Goal: Task Accomplishment & Management: Manage account settings

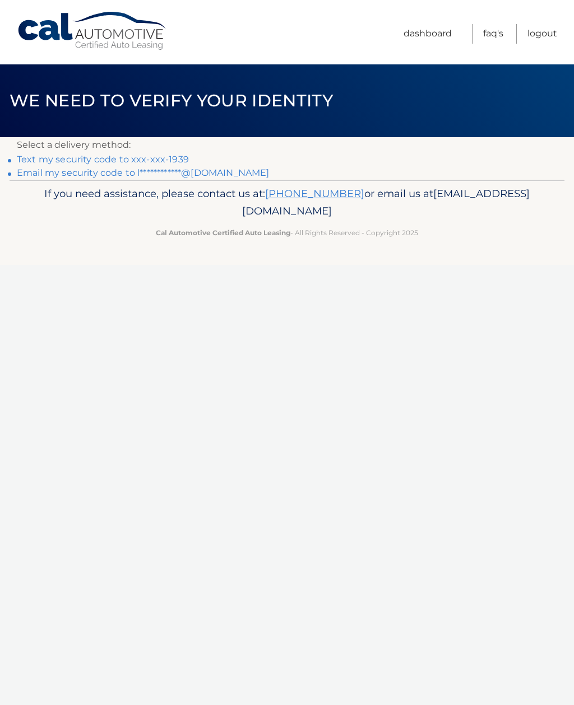
click at [228, 175] on link "**********" at bounding box center [143, 173] width 252 height 11
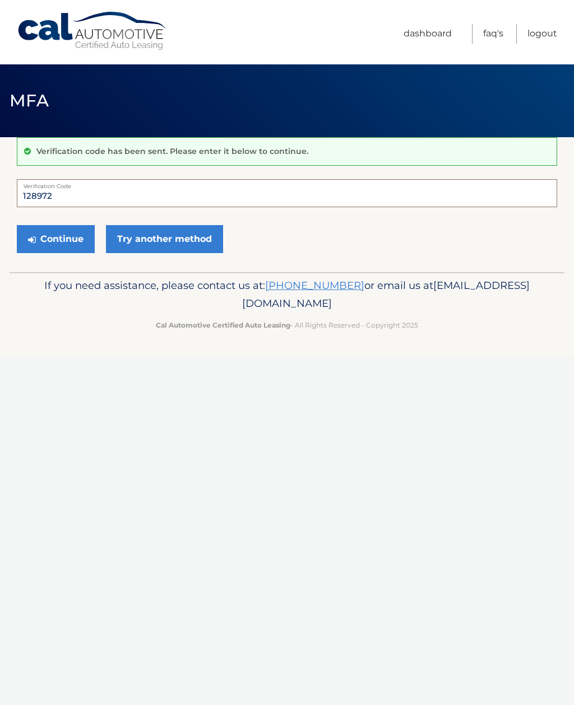
type input "128972"
click at [77, 247] on button "Continue" at bounding box center [56, 239] width 78 height 28
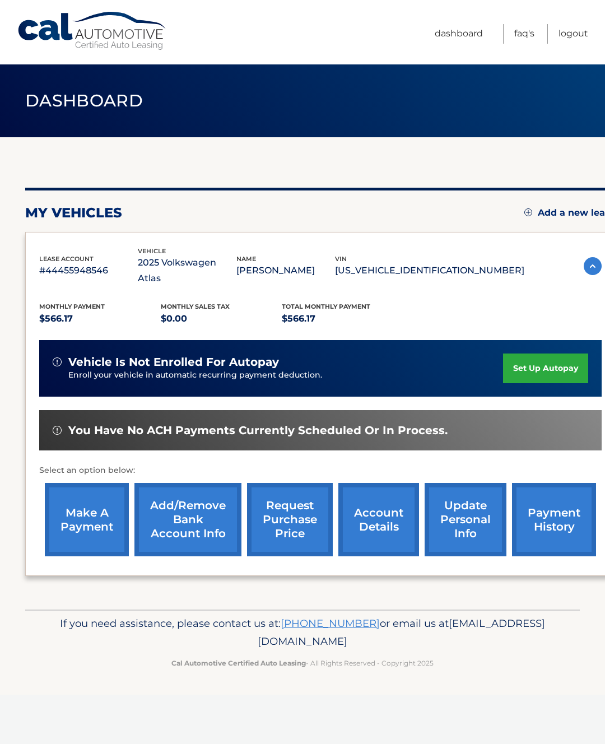
click at [559, 354] on link "set up autopay" at bounding box center [545, 369] width 85 height 30
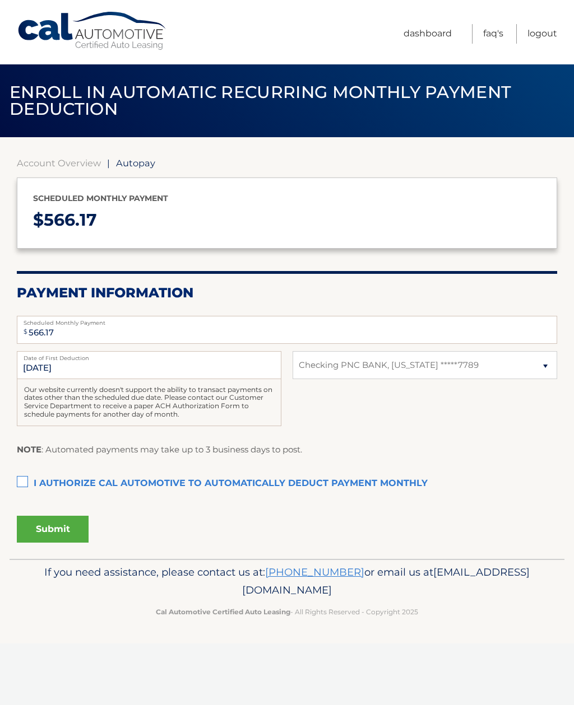
select select "NjE5YmU0MDUtNzkxMS00OWNmLWE4ZGMtYTAzN2NlOThlOTg2"
click at [531, 369] on select "Select Bank Account Checking PNC BANK, NEW JERSEY *****7789" at bounding box center [424, 365] width 264 height 28
click at [526, 375] on select "Select Bank Account Checking PNC BANK, NEW JERSEY *****7789" at bounding box center [424, 365] width 264 height 28
select select
click at [481, 373] on select "Select Bank Account Checking PNC BANK, NEW JERSEY *****7789" at bounding box center [424, 365] width 264 height 28
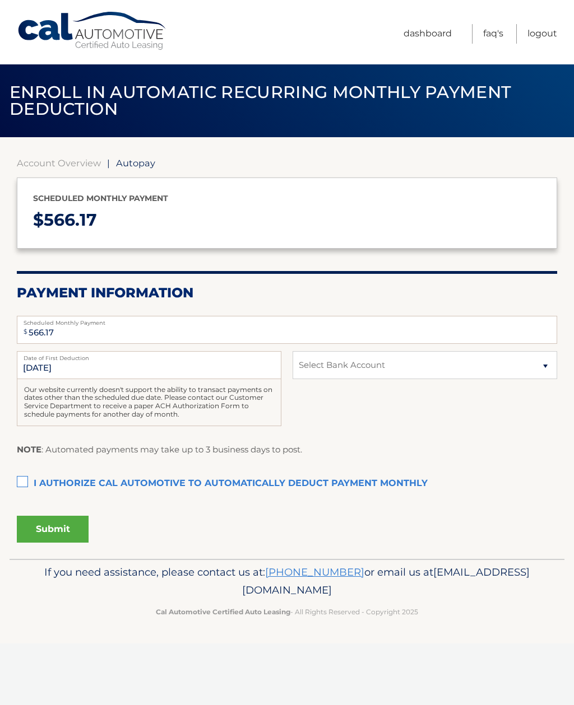
click at [89, 168] on link "Account Overview" at bounding box center [59, 162] width 84 height 11
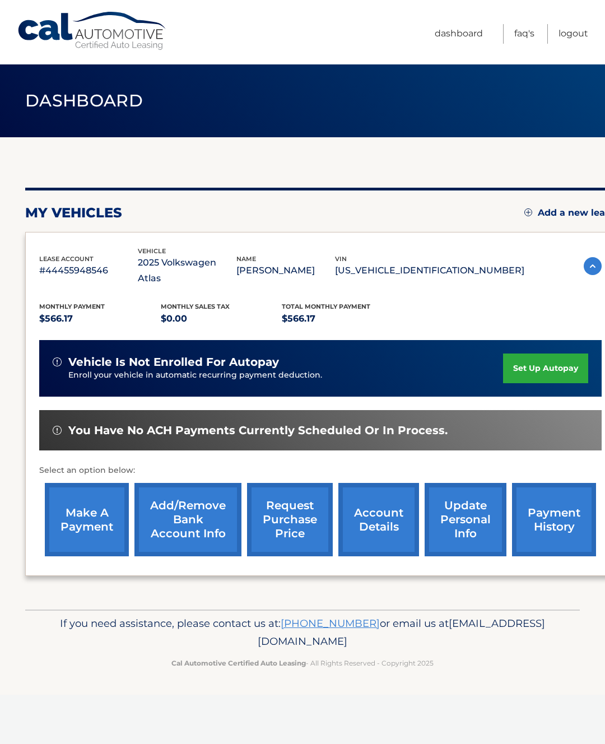
click at [203, 505] on link "Add/Remove bank account info" at bounding box center [187, 519] width 107 height 73
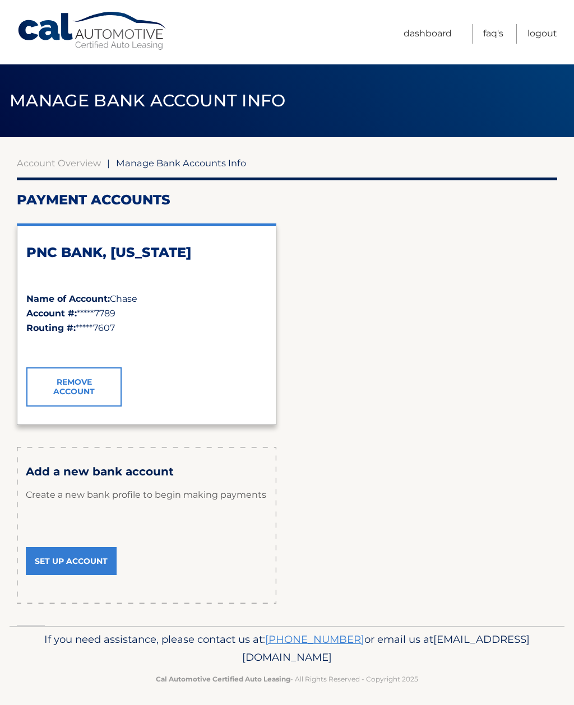
click at [96, 391] on link "Remove Account" at bounding box center [73, 387] width 95 height 39
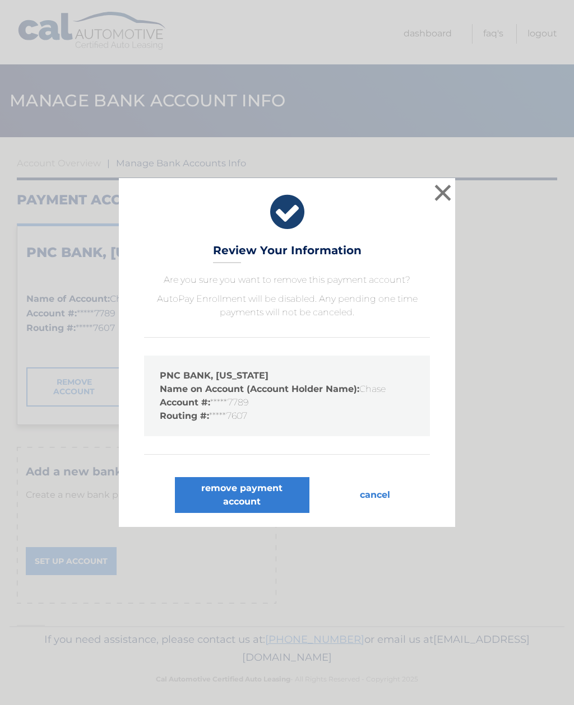
click at [276, 496] on button "remove payment account" at bounding box center [242, 495] width 134 height 36
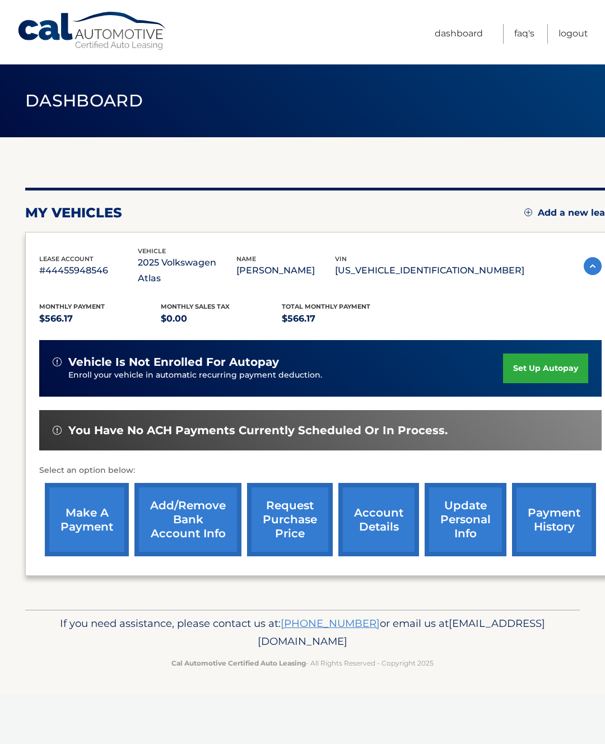
click at [207, 507] on link "Add/Remove bank account info" at bounding box center [187, 519] width 107 height 73
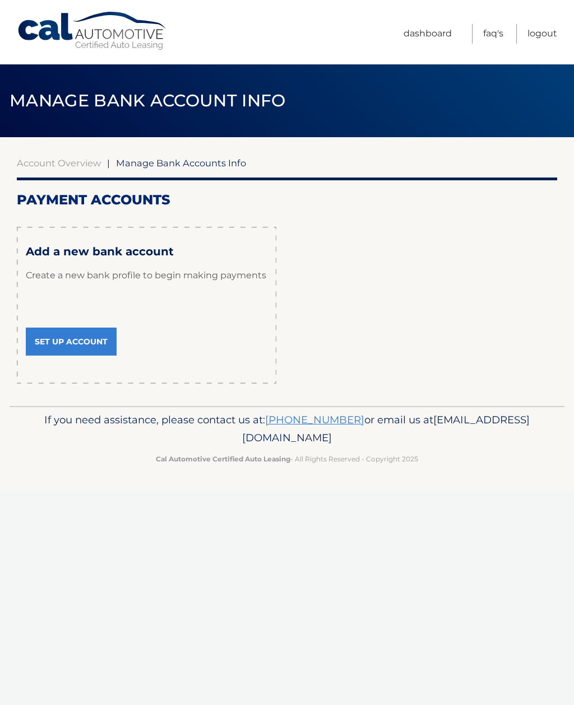
click at [82, 341] on link "Set Up Account" at bounding box center [71, 342] width 91 height 28
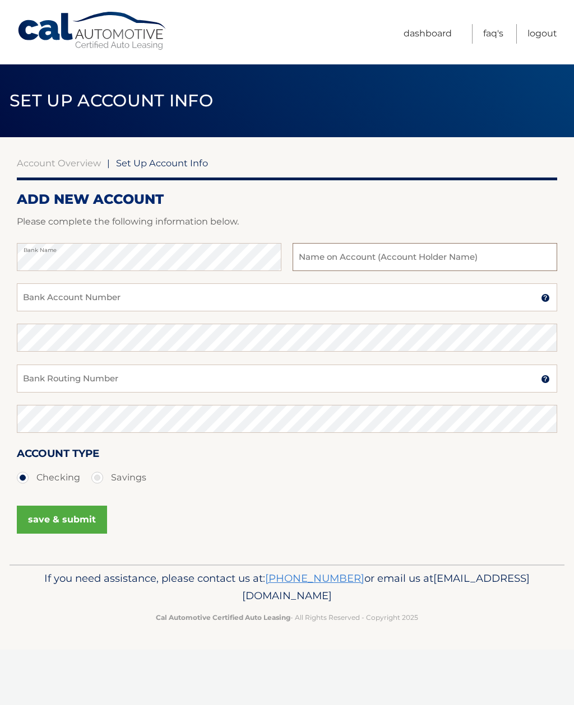
click at [421, 258] on input "text" at bounding box center [424, 257] width 264 height 28
type input "Chase"
click at [250, 295] on input "Bank Account Number" at bounding box center [287, 297] width 540 height 28
type input "768369464"
click at [222, 377] on input "Bank Routing Number" at bounding box center [287, 379] width 540 height 28
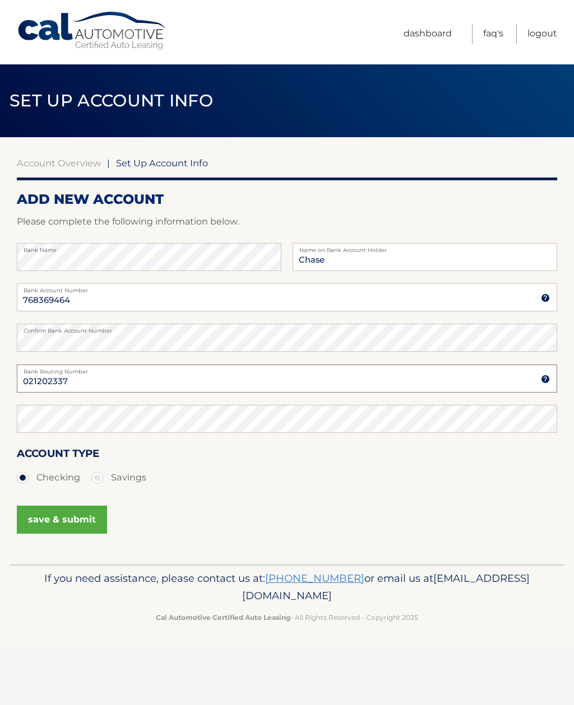
type input "021202337"
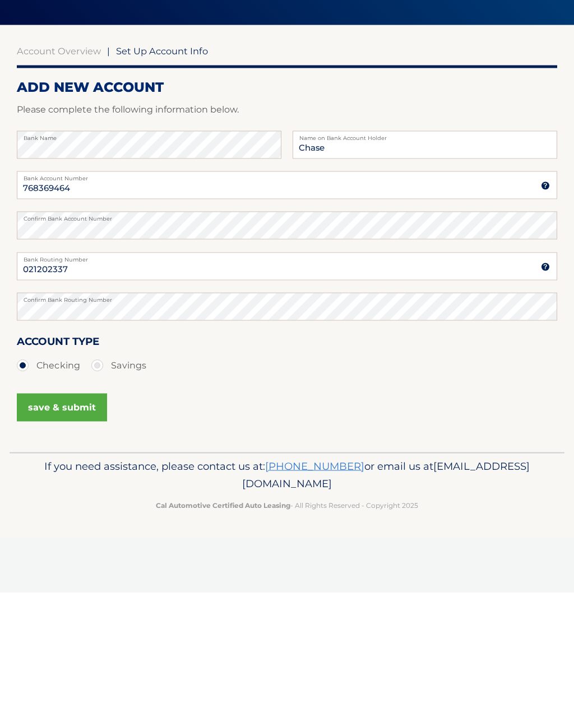
click at [91, 506] on button "save & submit" at bounding box center [62, 520] width 90 height 28
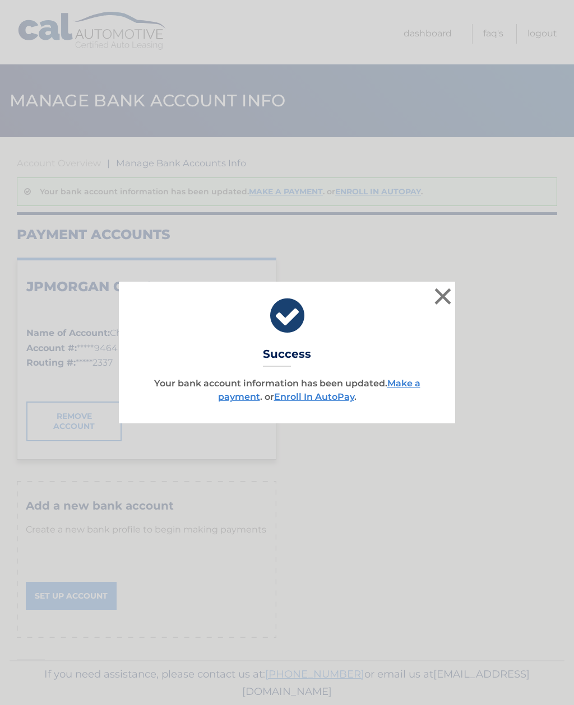
click at [328, 400] on link "Enroll In AutoPay" at bounding box center [314, 397] width 80 height 11
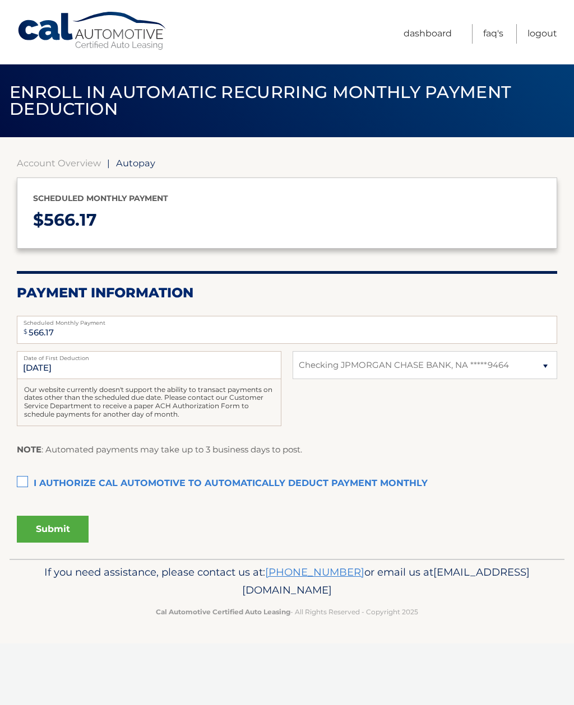
select select "ZmU5YzIyNWUtMDVjZi00MTQ4LWE3MjAtNzUyNGNmNjMwNTU0"
click at [17, 485] on label "I authorize cal automotive to automatically deduct payment monthly This checkbo…" at bounding box center [287, 484] width 540 height 22
click at [0, 0] on input "I authorize cal automotive to automatically deduct payment monthly This checkbo…" at bounding box center [0, 0] width 0 height 0
click at [64, 528] on button "Submit" at bounding box center [53, 529] width 72 height 27
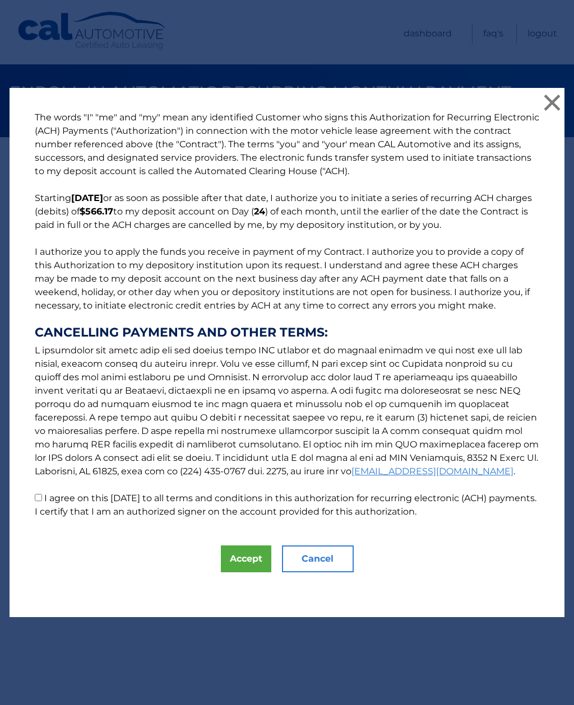
click at [40, 501] on input "I agree on this 09/08/2025 to all terms and conditions in this authorization fo…" at bounding box center [38, 497] width 7 height 7
checkbox input "true"
click at [247, 562] on button "Accept" at bounding box center [246, 559] width 50 height 27
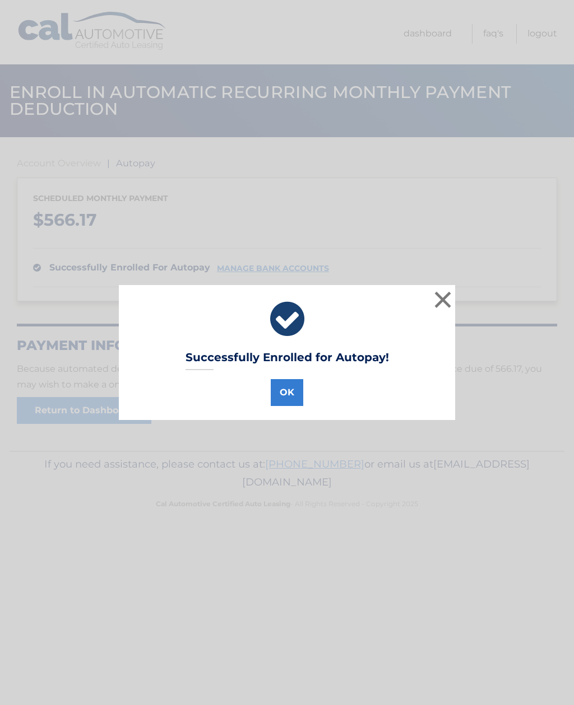
click at [294, 398] on button "OK" at bounding box center [287, 392] width 32 height 27
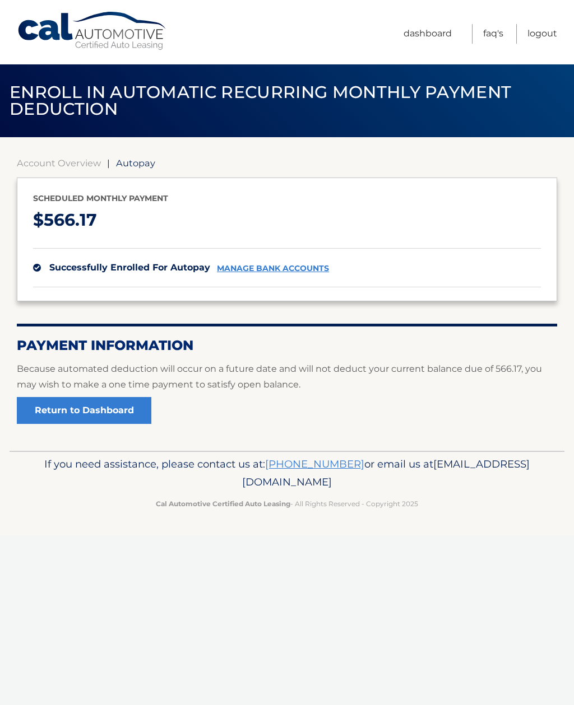
click at [132, 407] on link "Return to Dashboard" at bounding box center [84, 410] width 134 height 27
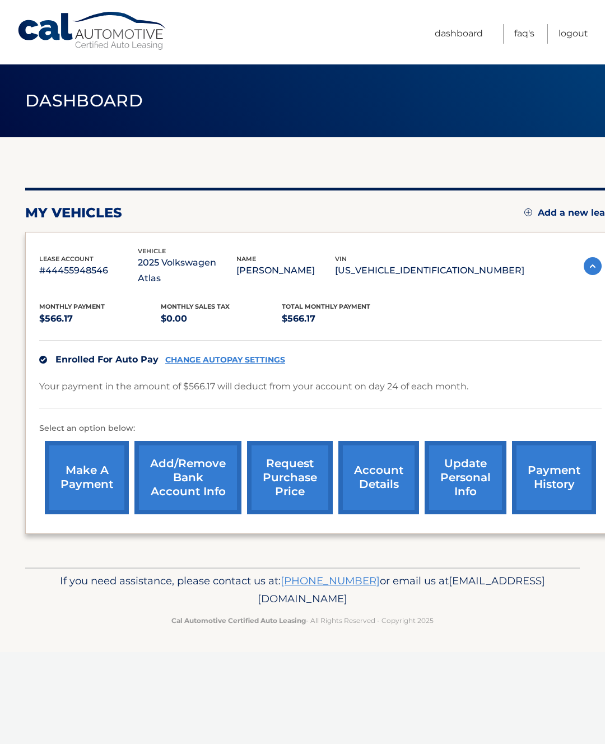
click at [385, 469] on link "account details" at bounding box center [378, 477] width 81 height 73
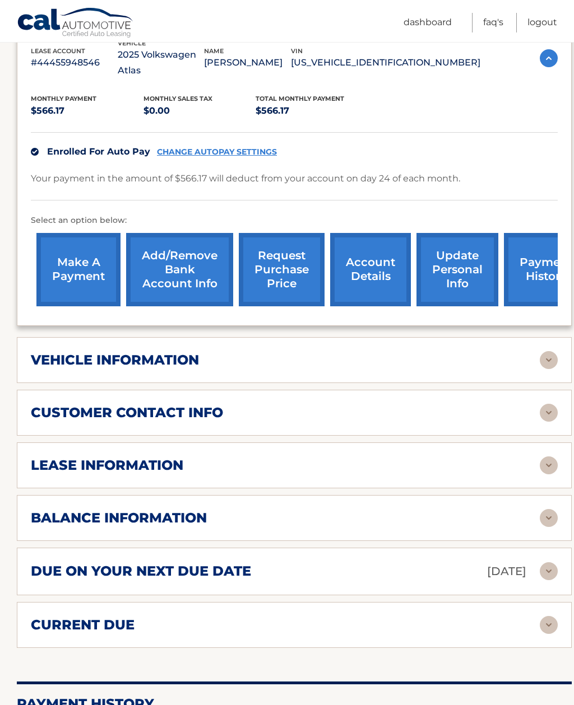
scroll to position [230, 0]
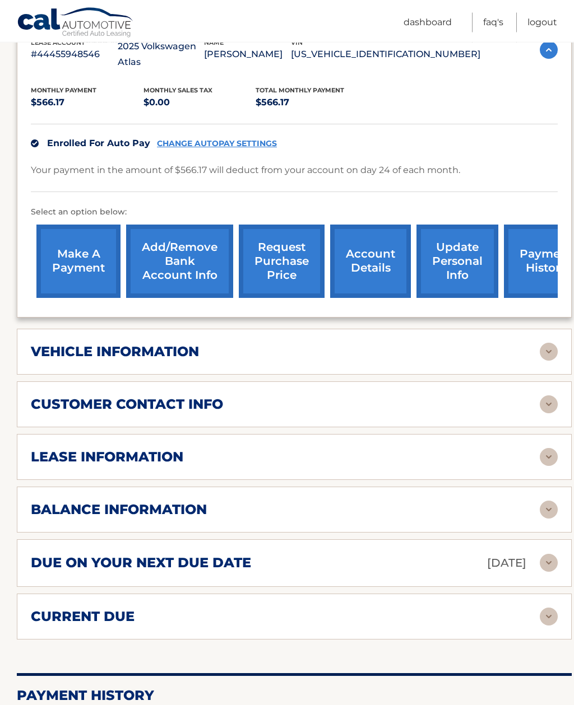
click at [548, 555] on img at bounding box center [549, 564] width 18 height 18
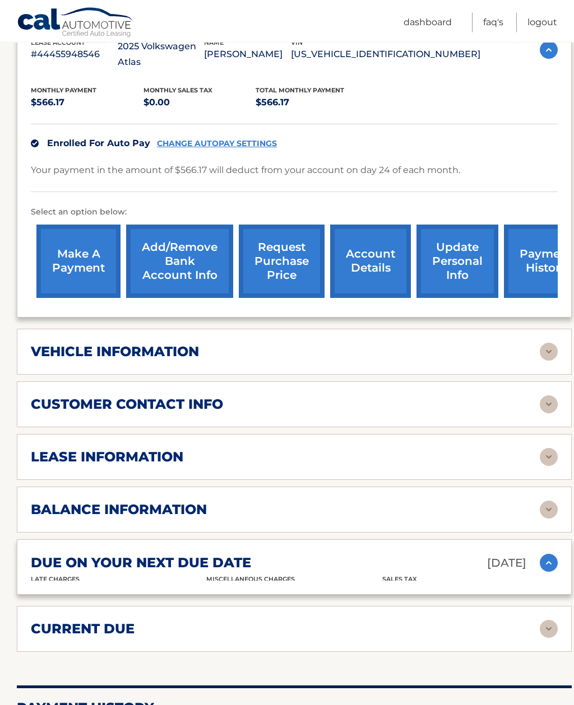
scroll to position [231, 0]
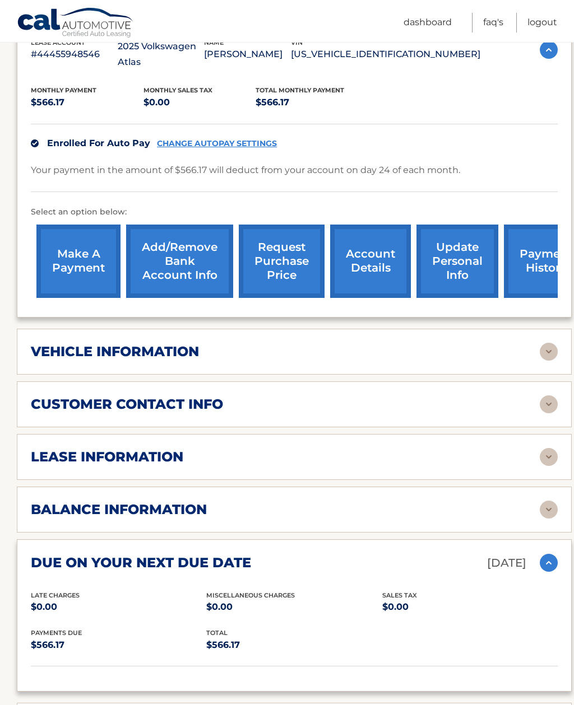
click at [549, 554] on img at bounding box center [549, 563] width 18 height 18
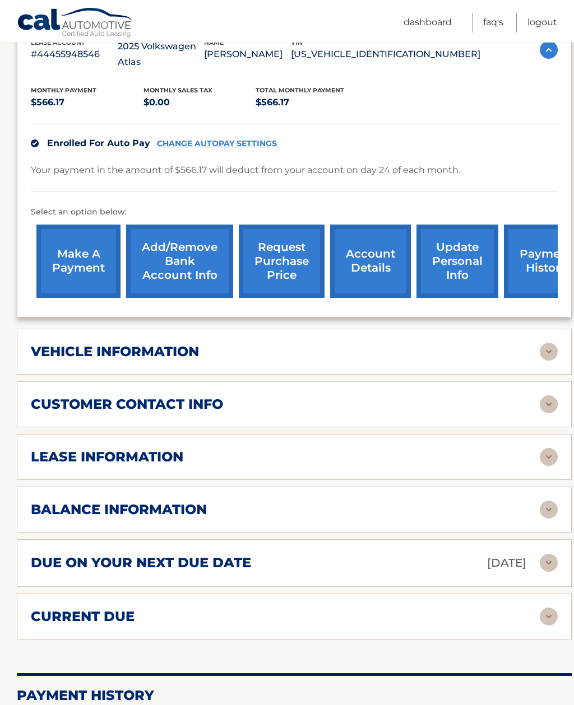
click at [549, 608] on img at bounding box center [549, 617] width 18 height 18
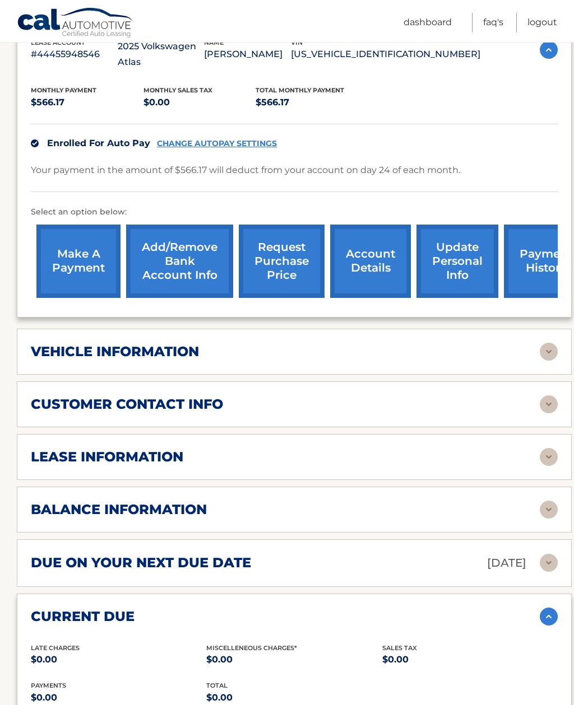
click at [546, 608] on img at bounding box center [549, 617] width 18 height 18
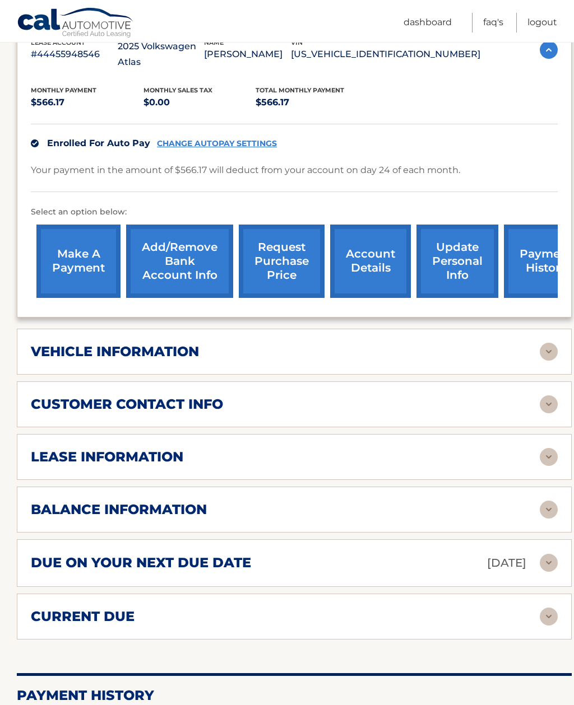
click at [550, 501] on img at bounding box center [549, 510] width 18 height 18
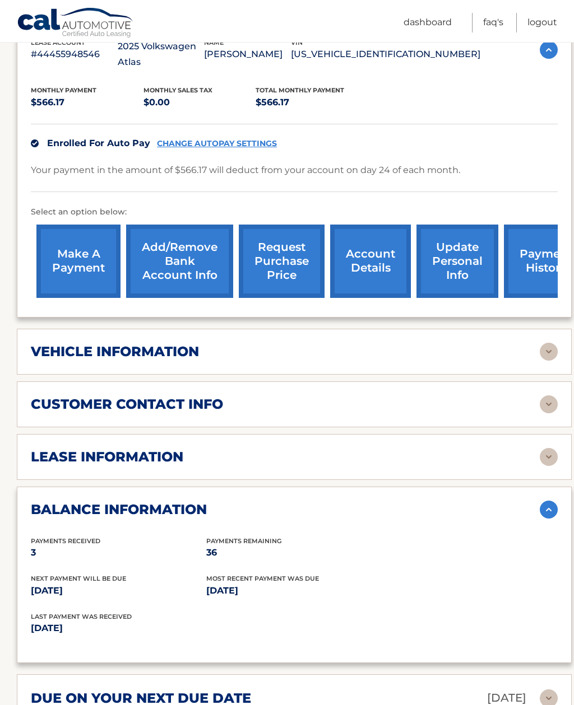
click at [549, 501] on img at bounding box center [549, 510] width 18 height 18
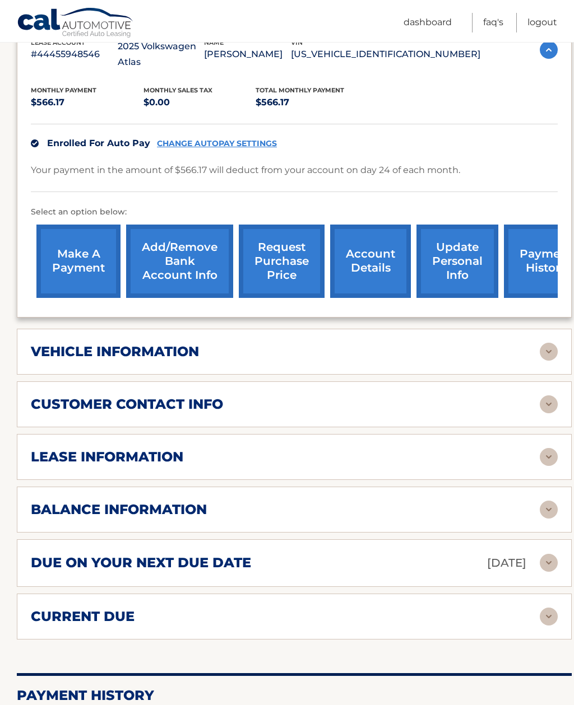
click at [547, 448] on img at bounding box center [549, 457] width 18 height 18
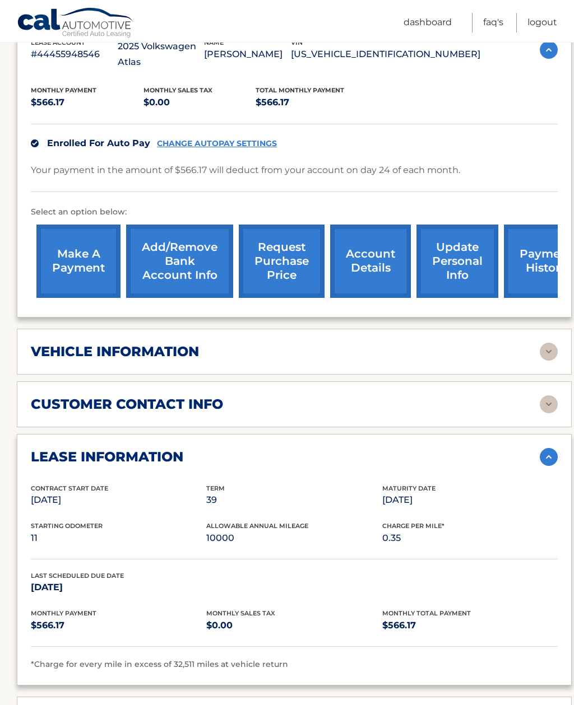
click at [550, 448] on img at bounding box center [549, 457] width 18 height 18
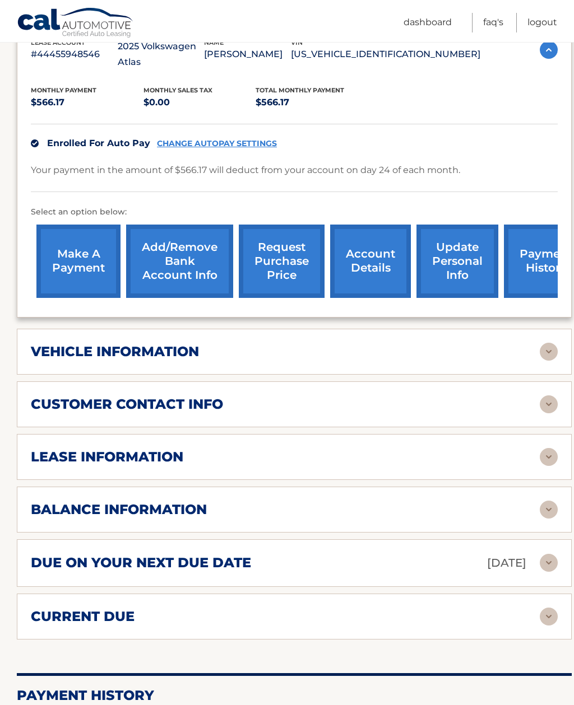
click at [554, 396] on img at bounding box center [549, 405] width 18 height 18
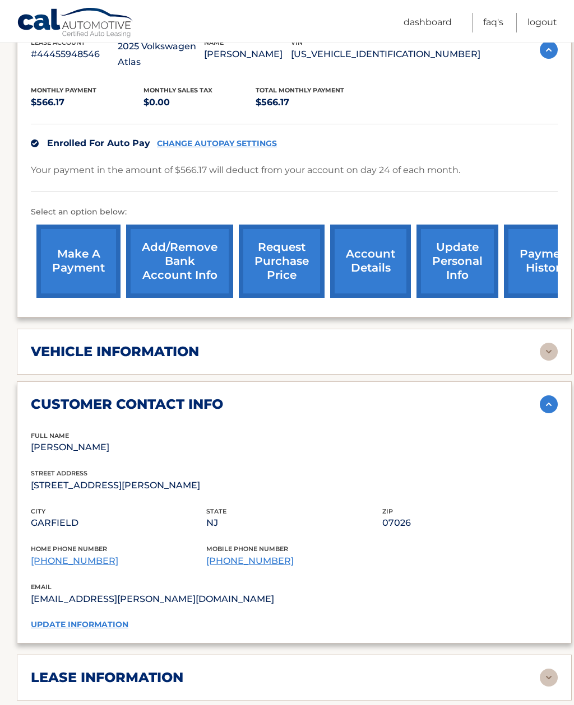
click at [547, 396] on img at bounding box center [549, 405] width 18 height 18
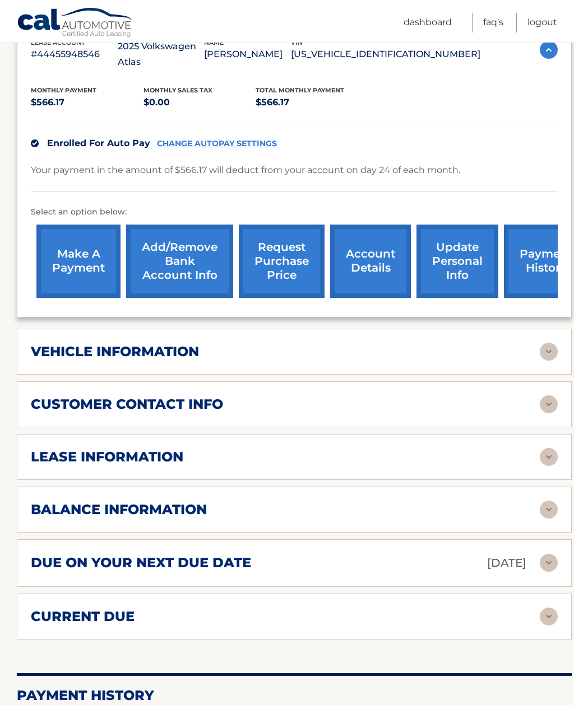
click at [552, 343] on img at bounding box center [549, 352] width 18 height 18
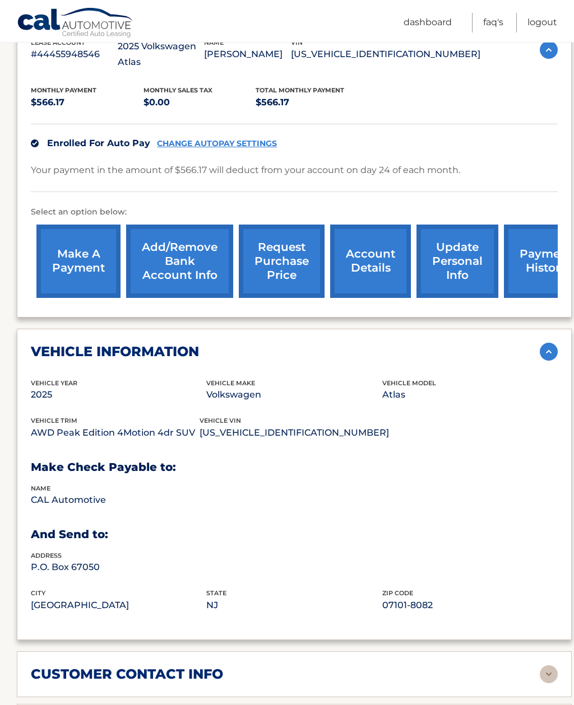
click at [552, 343] on img at bounding box center [549, 352] width 18 height 18
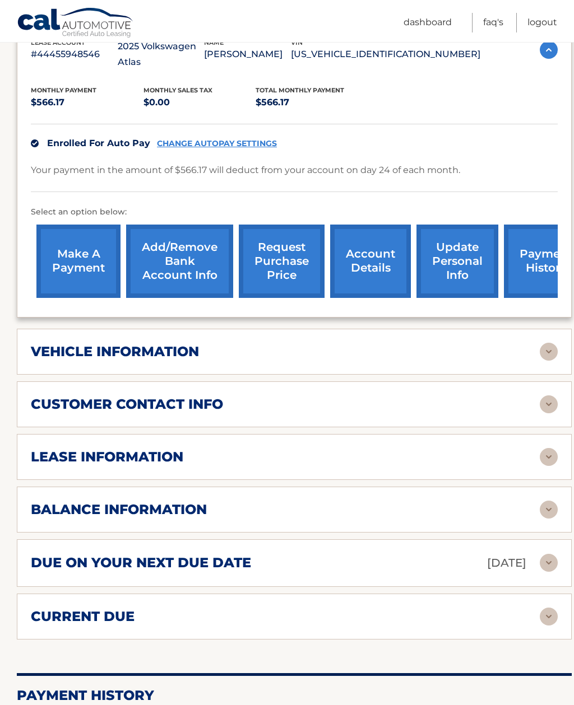
click at [462, 242] on link "update personal info" at bounding box center [457, 261] width 82 height 73
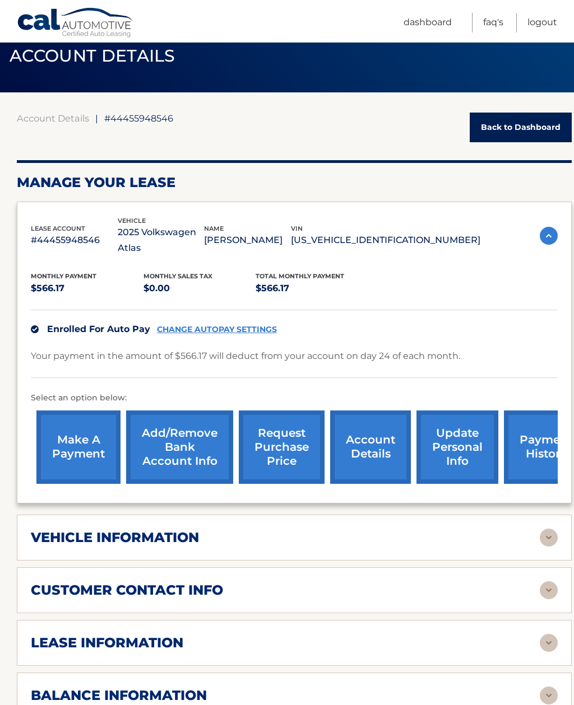
scroll to position [0, 0]
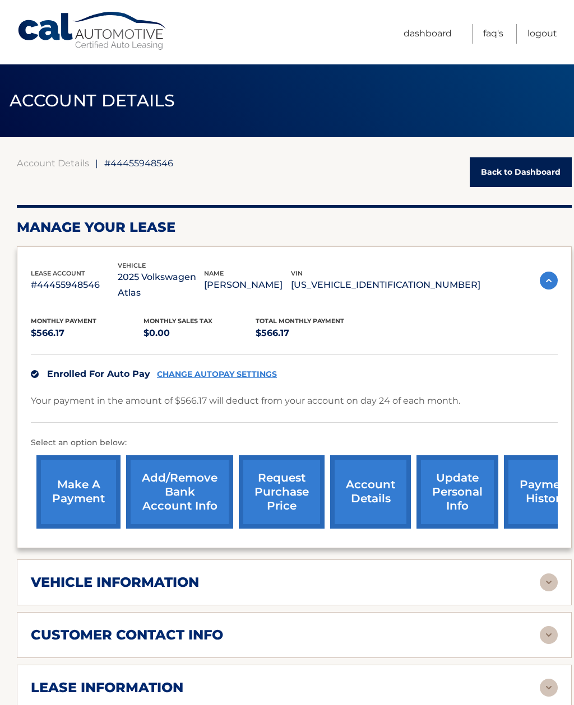
click at [531, 172] on link "Back to Dashboard" at bounding box center [521, 172] width 102 height 30
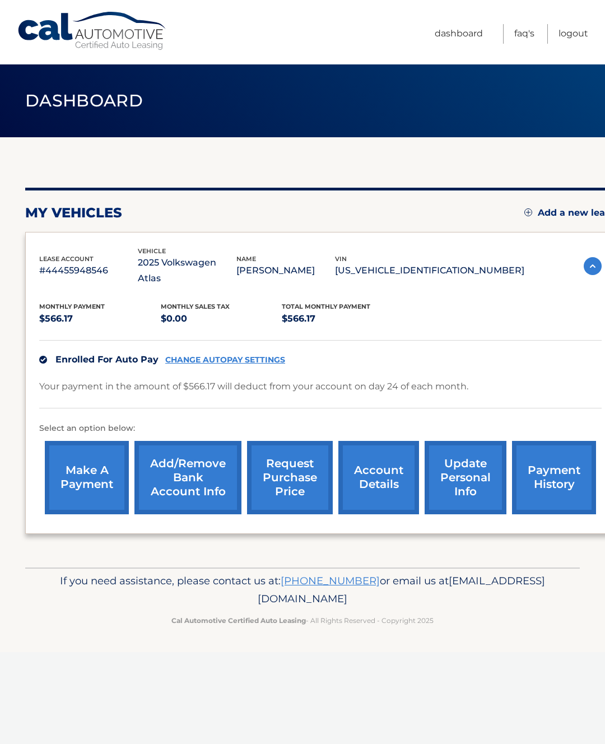
click at [551, 462] on link "payment history" at bounding box center [554, 477] width 84 height 73
click at [549, 465] on link "payment history" at bounding box center [554, 477] width 84 height 73
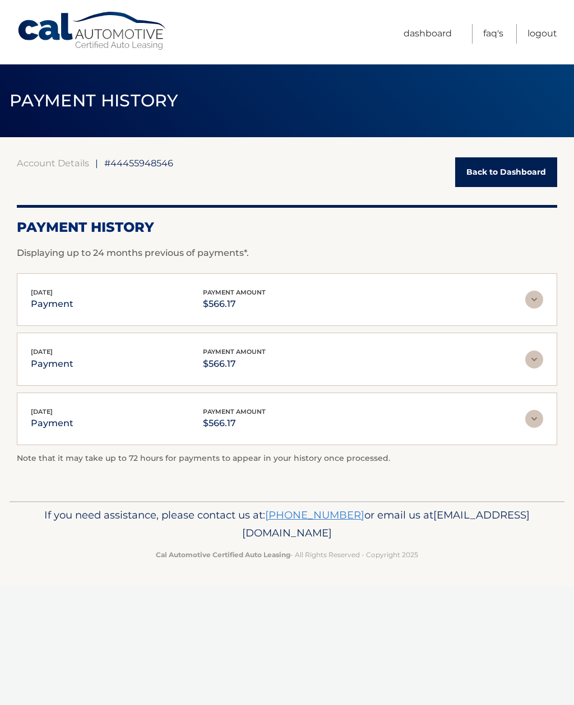
click at [493, 178] on link "Back to Dashboard" at bounding box center [506, 172] width 102 height 30
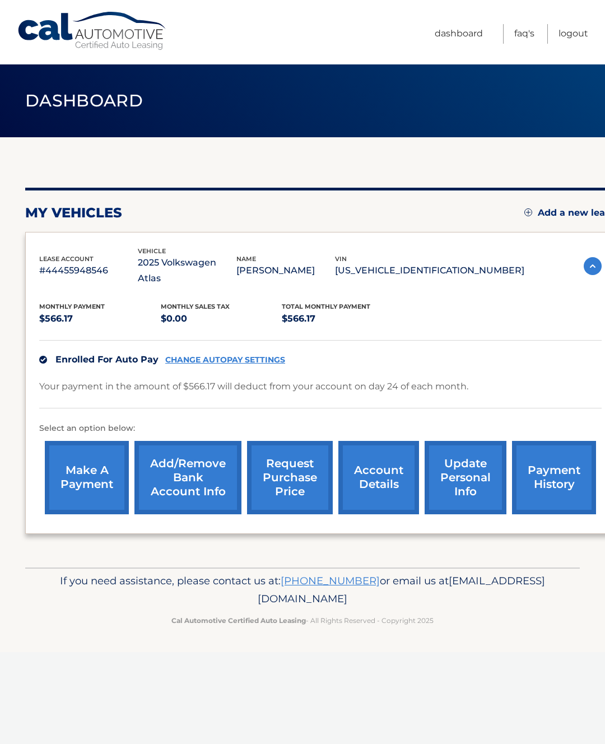
click at [393, 472] on link "account details" at bounding box center [378, 477] width 81 height 73
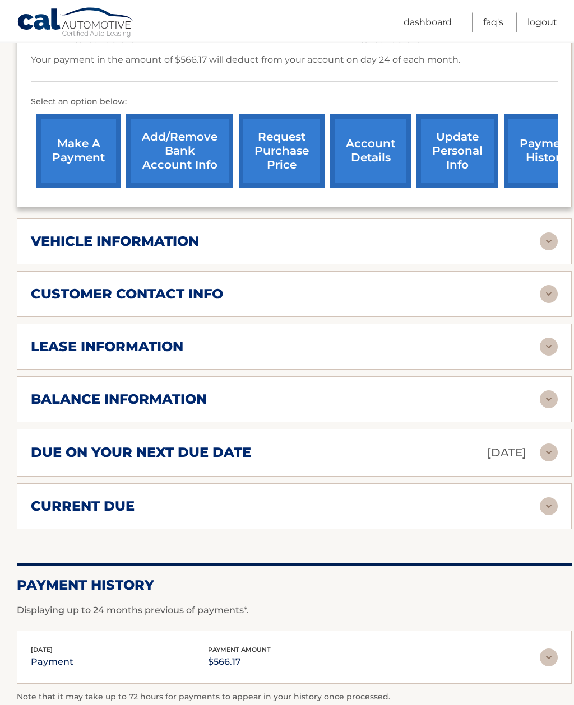
scroll to position [341, 0]
click at [543, 391] on img at bounding box center [549, 400] width 18 height 18
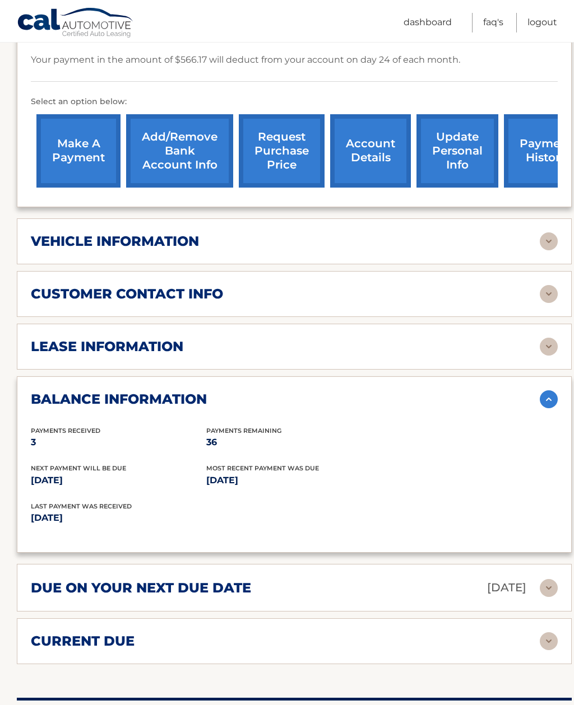
click at [546, 391] on img at bounding box center [549, 400] width 18 height 18
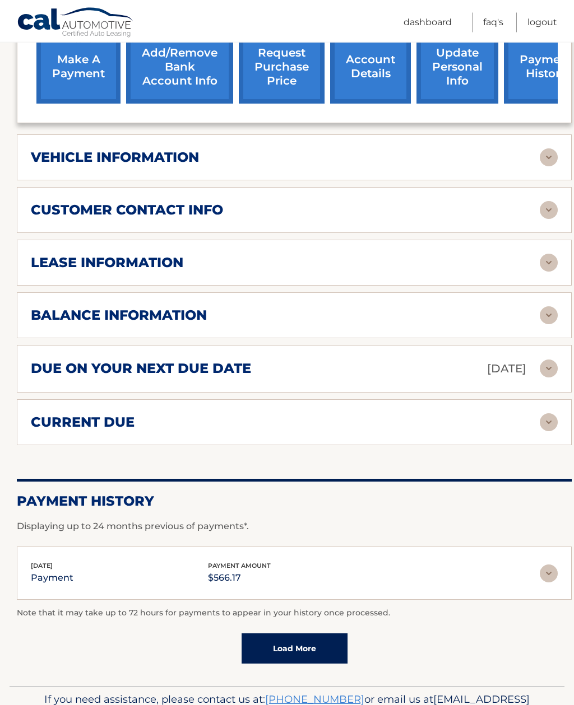
scroll to position [436, 0]
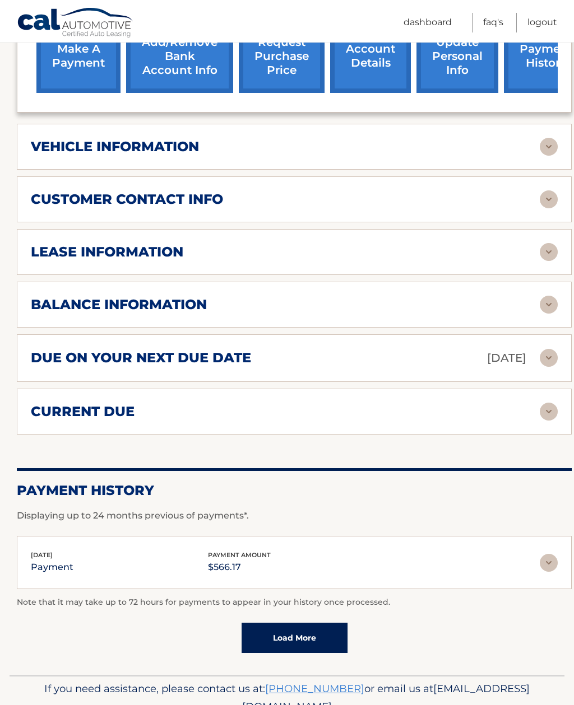
click at [325, 624] on link "Load More" at bounding box center [294, 638] width 106 height 30
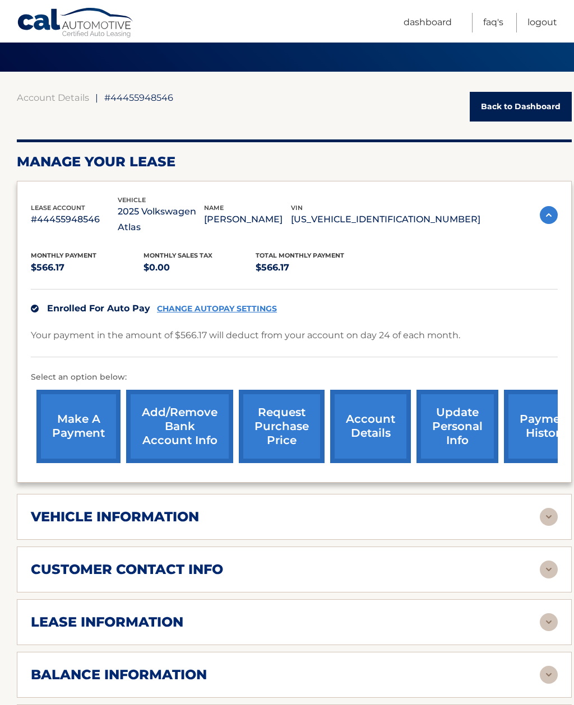
scroll to position [0, 0]
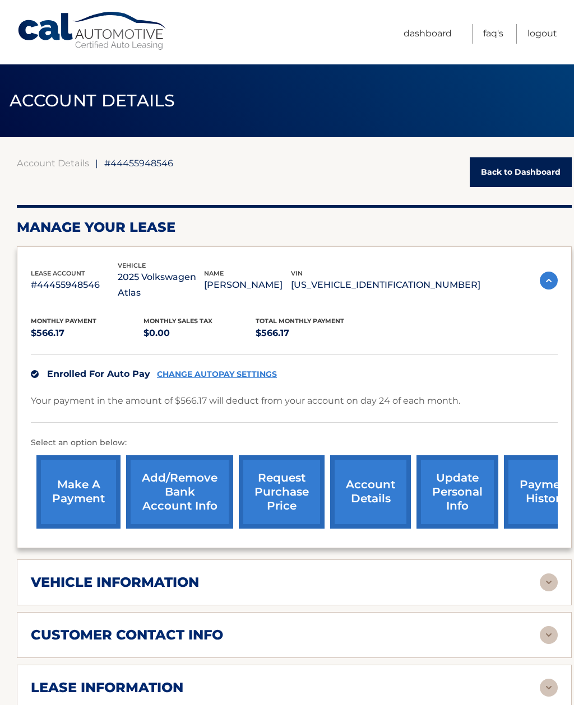
click at [552, 37] on link "Logout" at bounding box center [542, 34] width 30 height 20
